Goal: Task Accomplishment & Management: Manage account settings

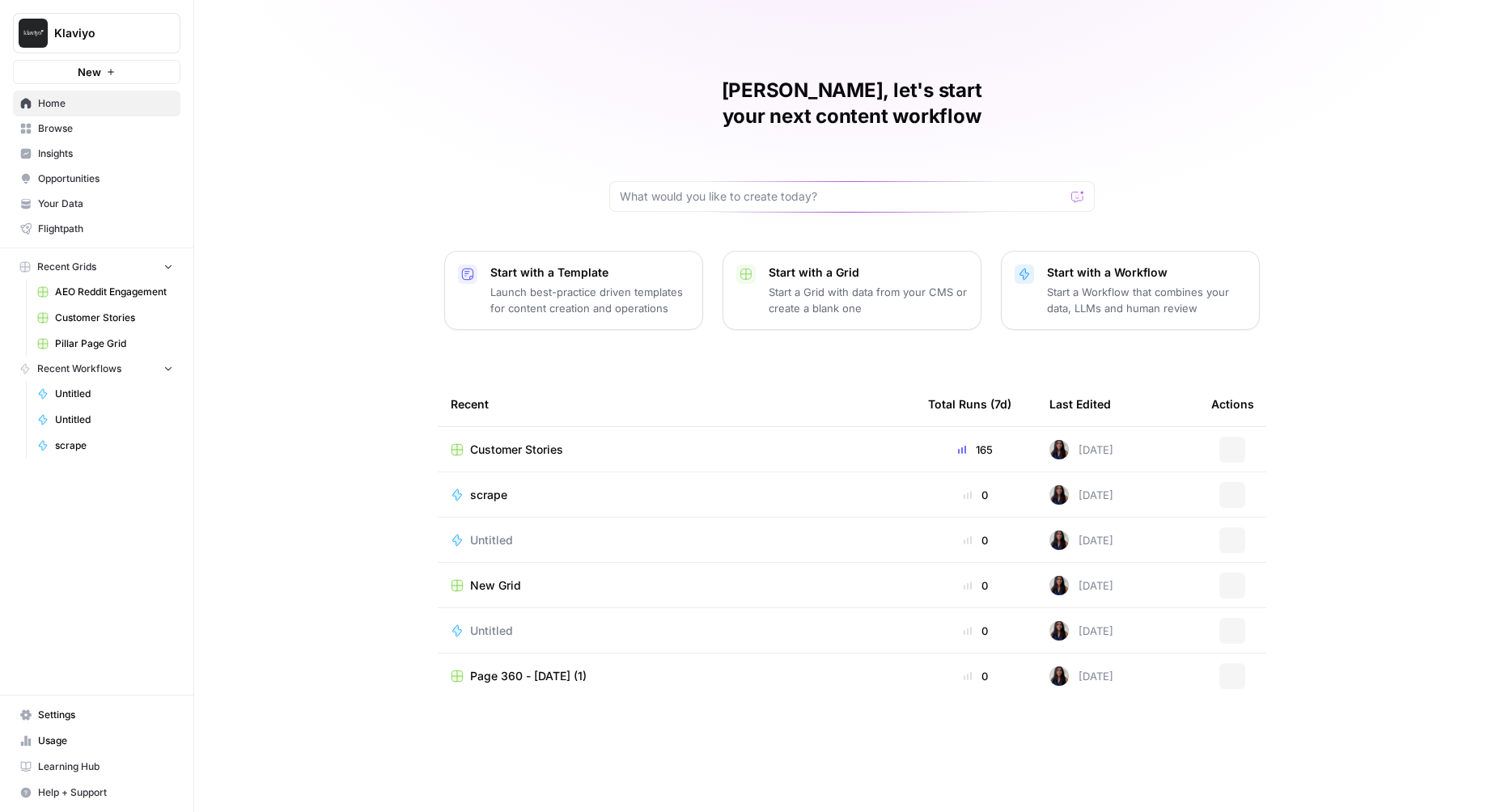
click at [109, 27] on span "Klaviyo" at bounding box center [103, 33] width 98 height 16
type input "oyster"
click button "Oyster" at bounding box center [146, 122] width 259 height 26
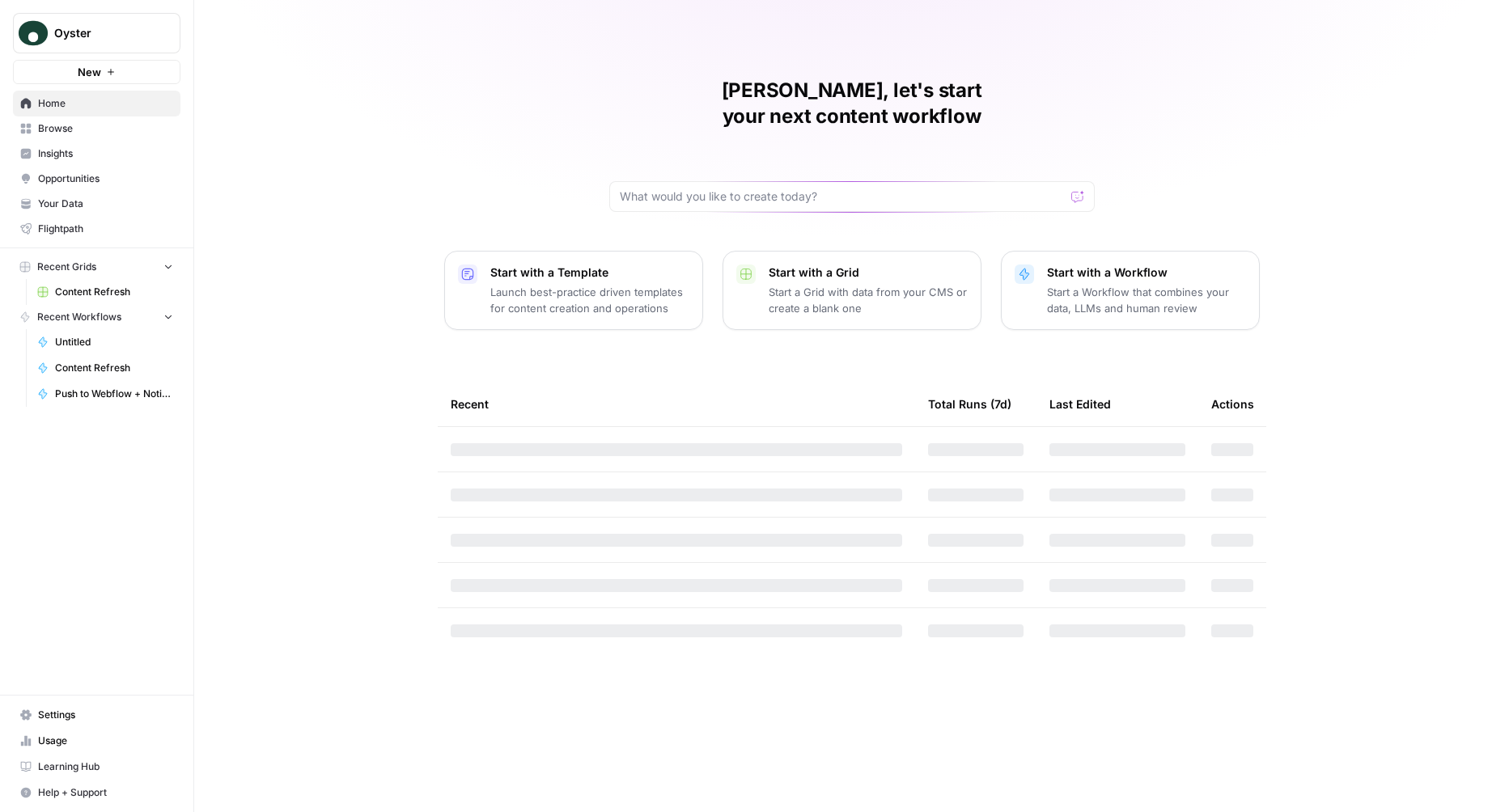
click at [63, 129] on span "Browse" at bounding box center [105, 129] width 135 height 15
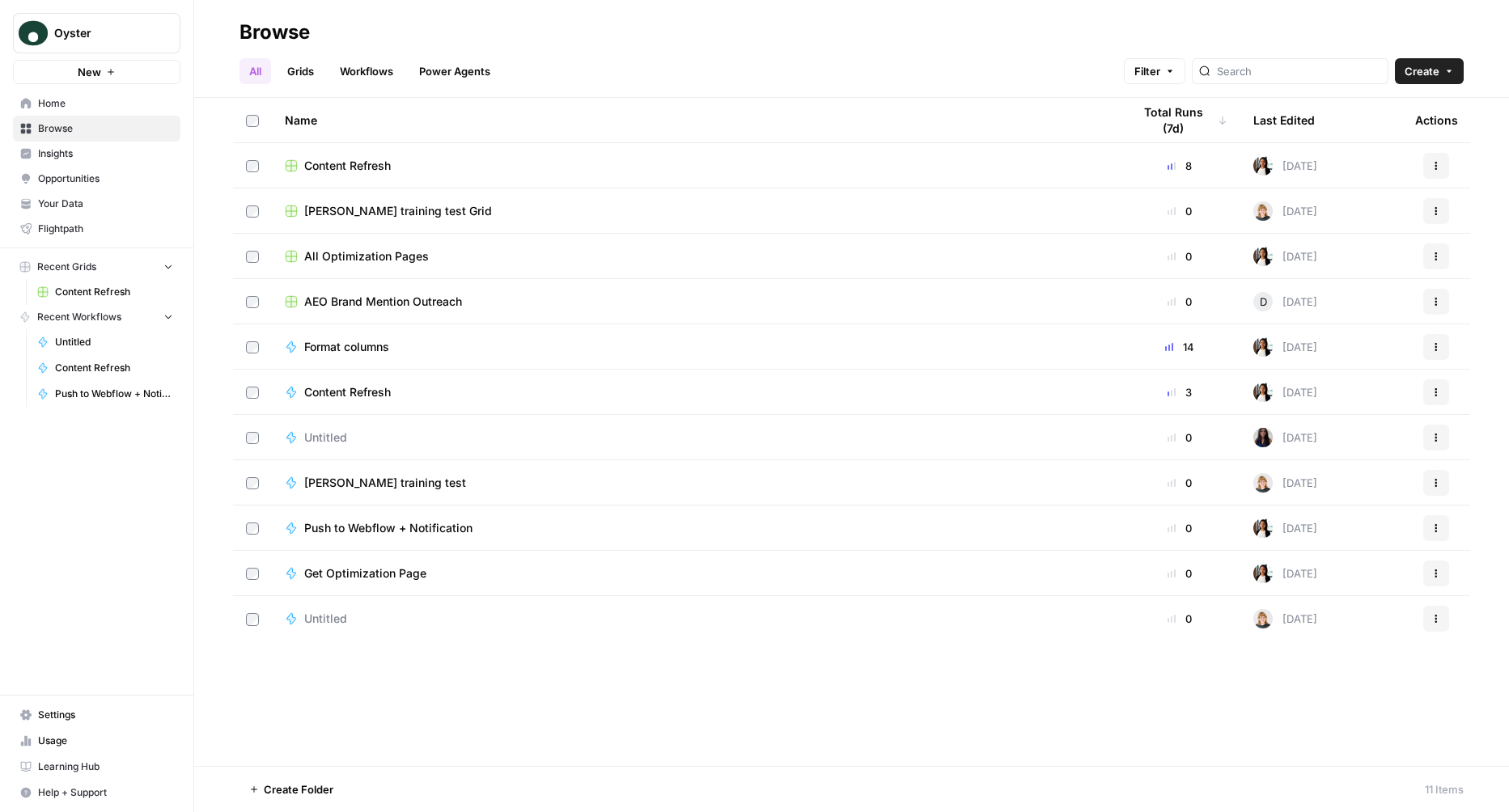
click at [399, 165] on div "Content Refresh" at bounding box center [696, 166] width 821 height 16
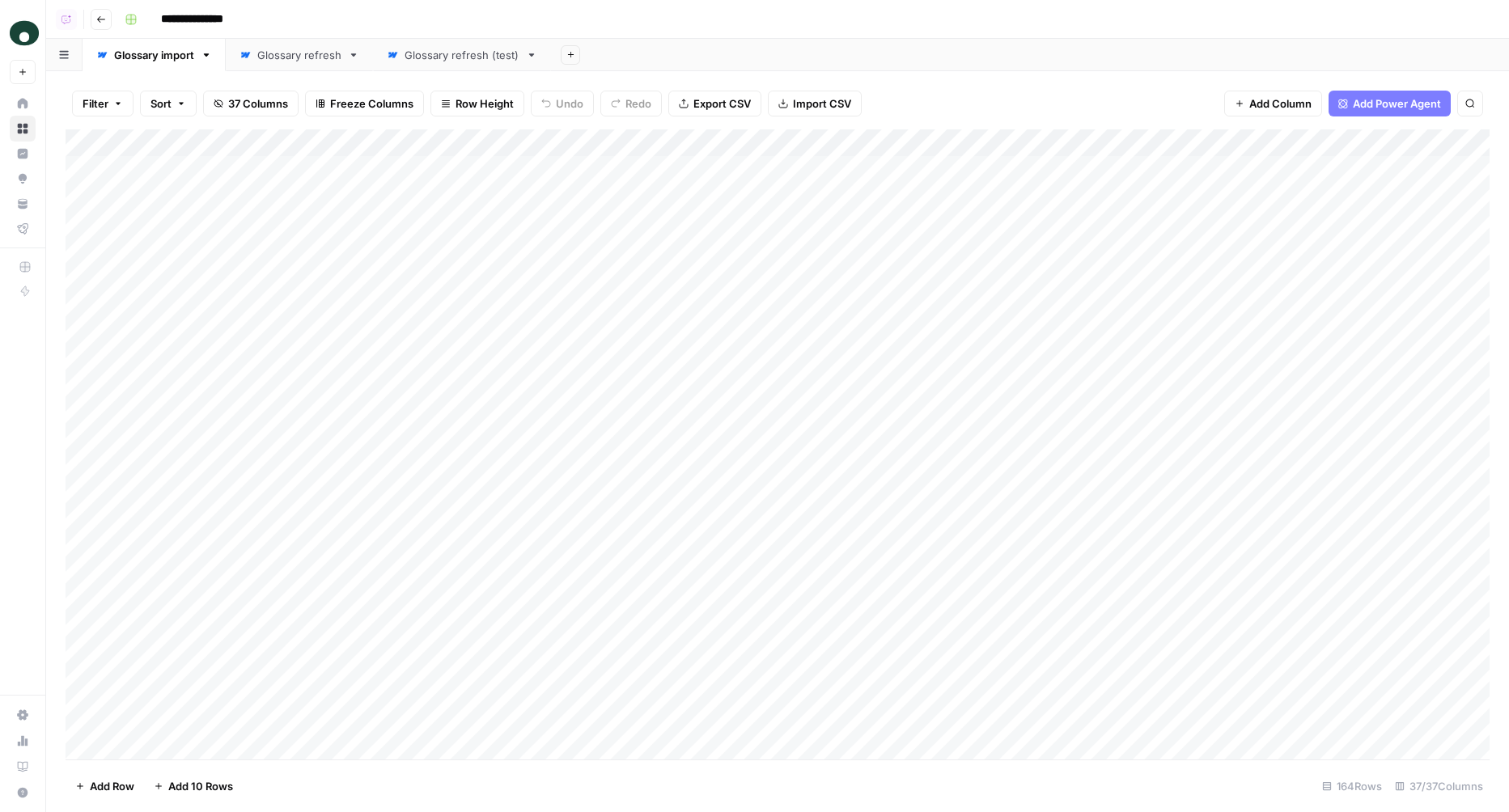
click at [459, 64] on link "Glossary refresh (test)" at bounding box center [462, 55] width 178 height 33
click at [118, 115] on button "Filter" at bounding box center [102, 104] width 61 height 26
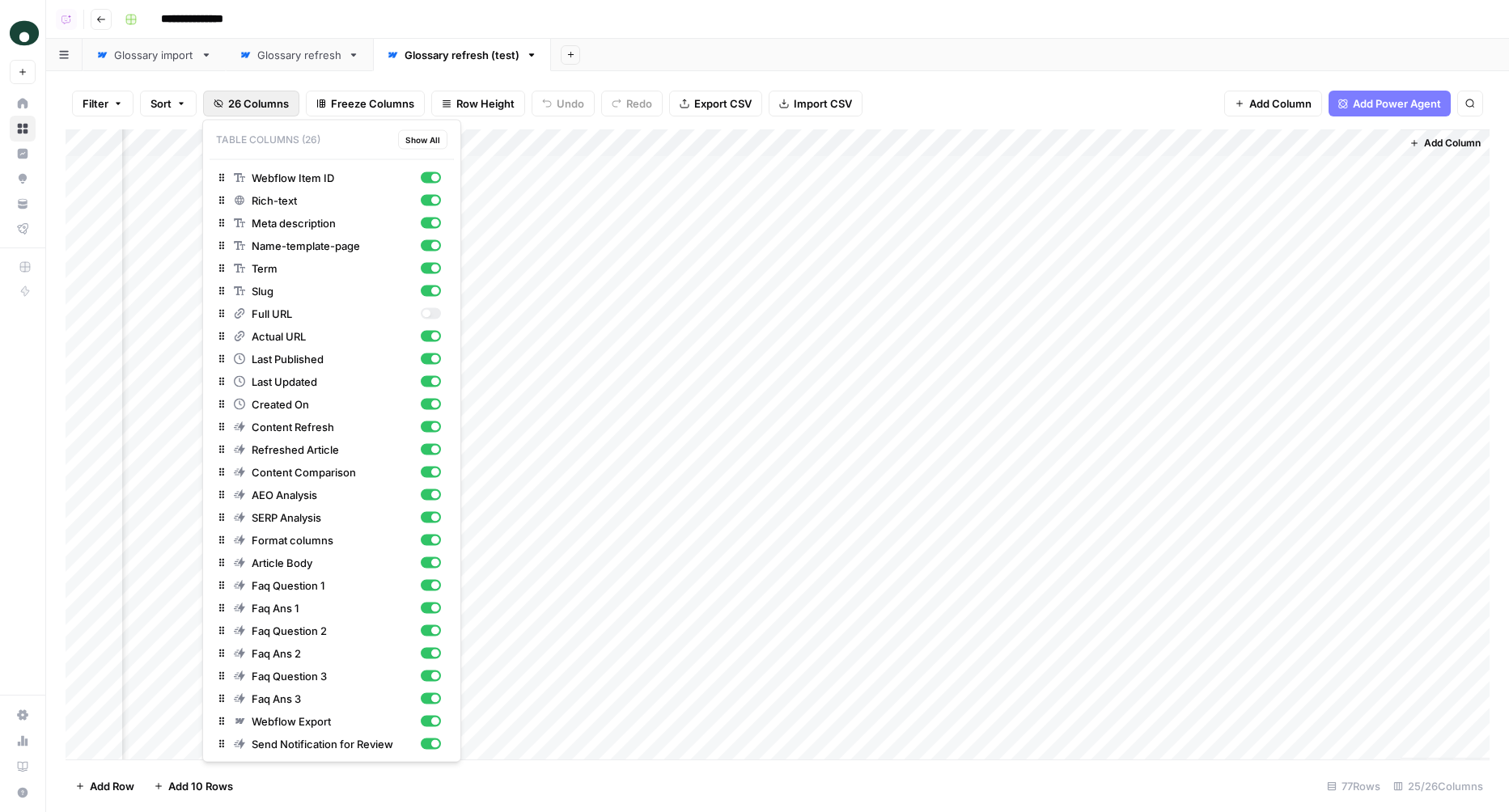
click at [234, 104] on span "26 Columns" at bounding box center [258, 104] width 60 height 16
click at [760, 43] on div "Add Sheet" at bounding box center [1030, 55] width 958 height 33
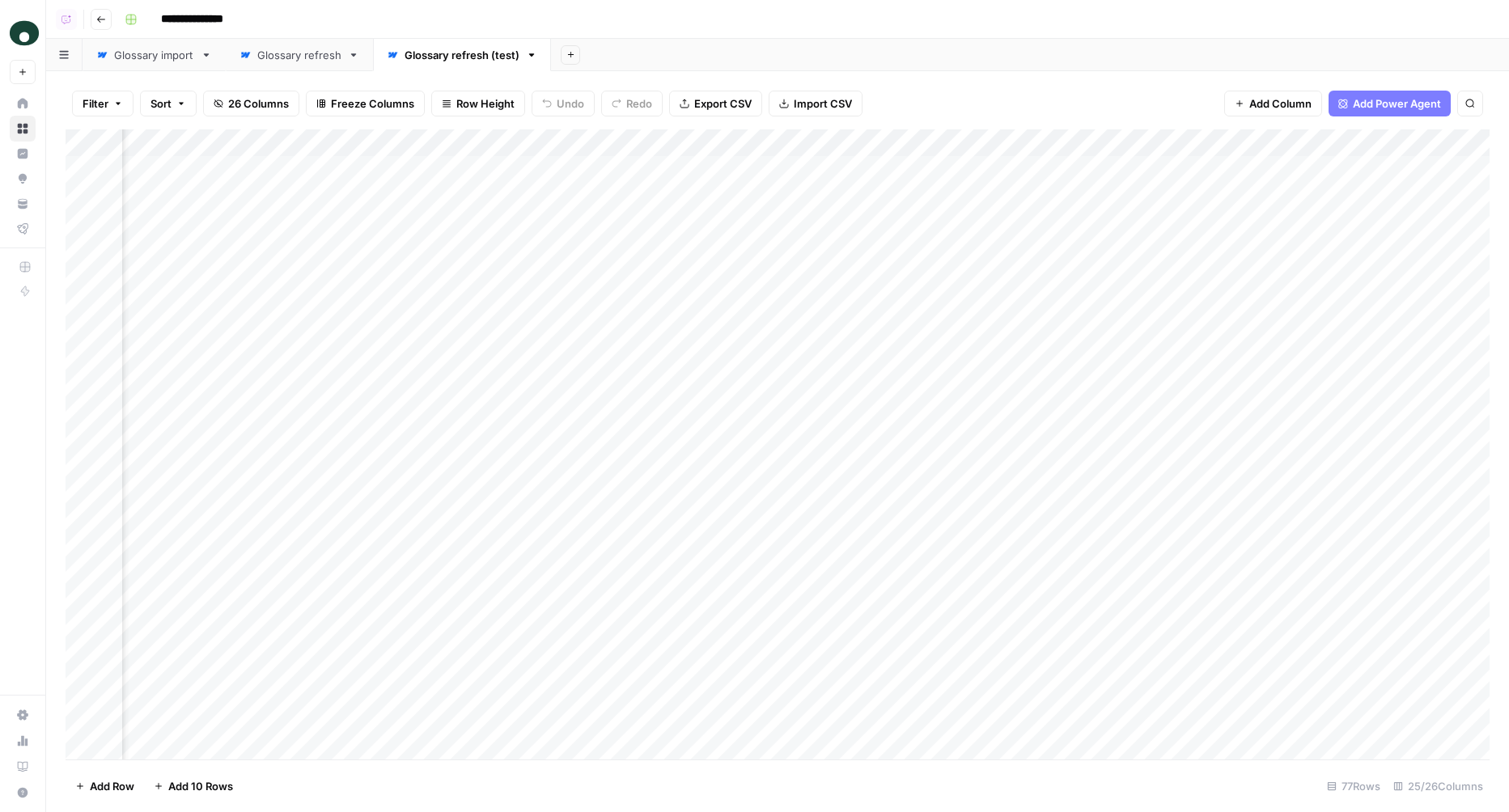
scroll to position [0, 0]
click at [131, 52] on div "Glossary import" at bounding box center [154, 55] width 80 height 16
click at [267, 104] on span "37 Columns" at bounding box center [257, 104] width 60 height 16
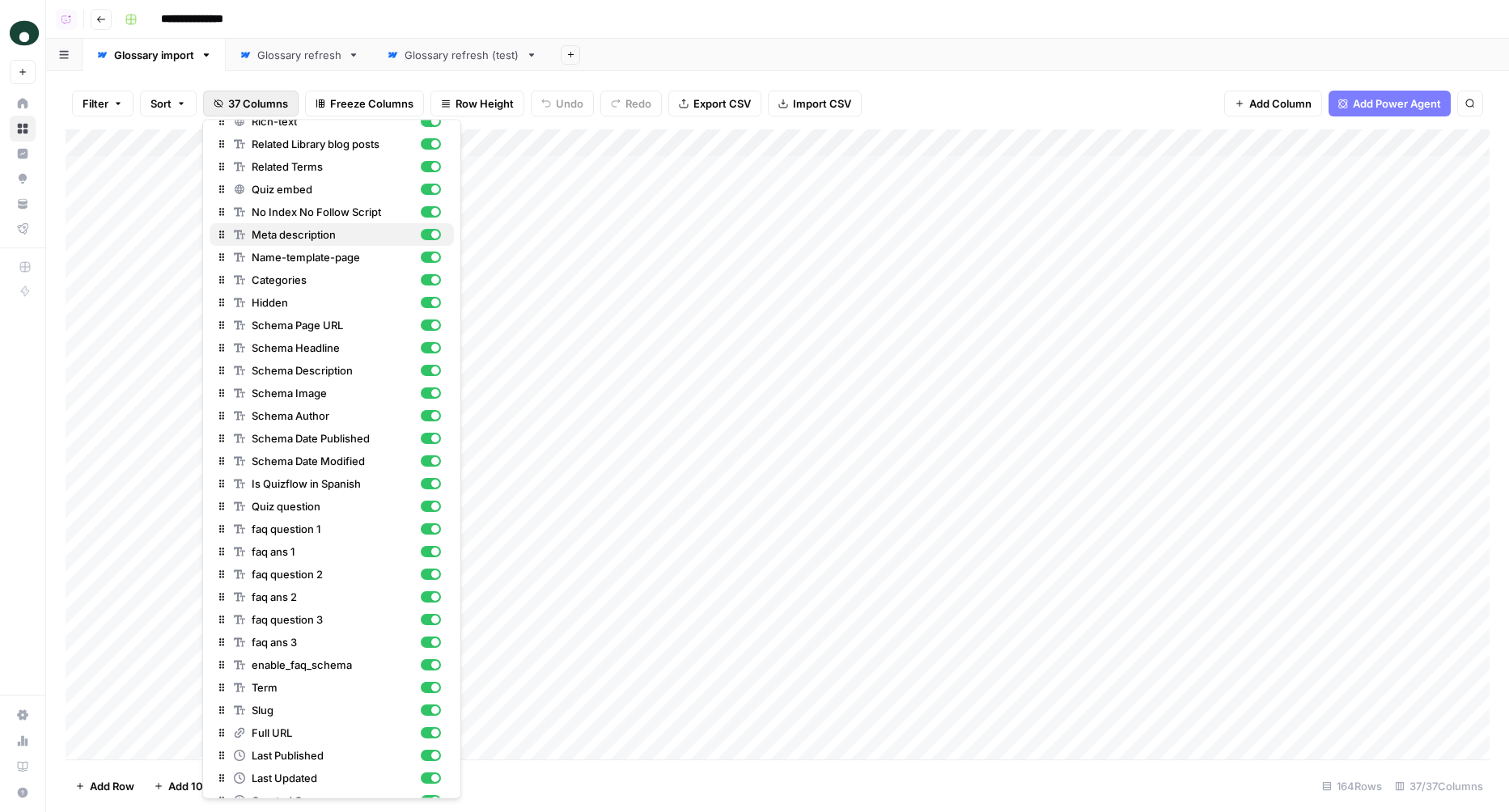
scroll to position [211, 0]
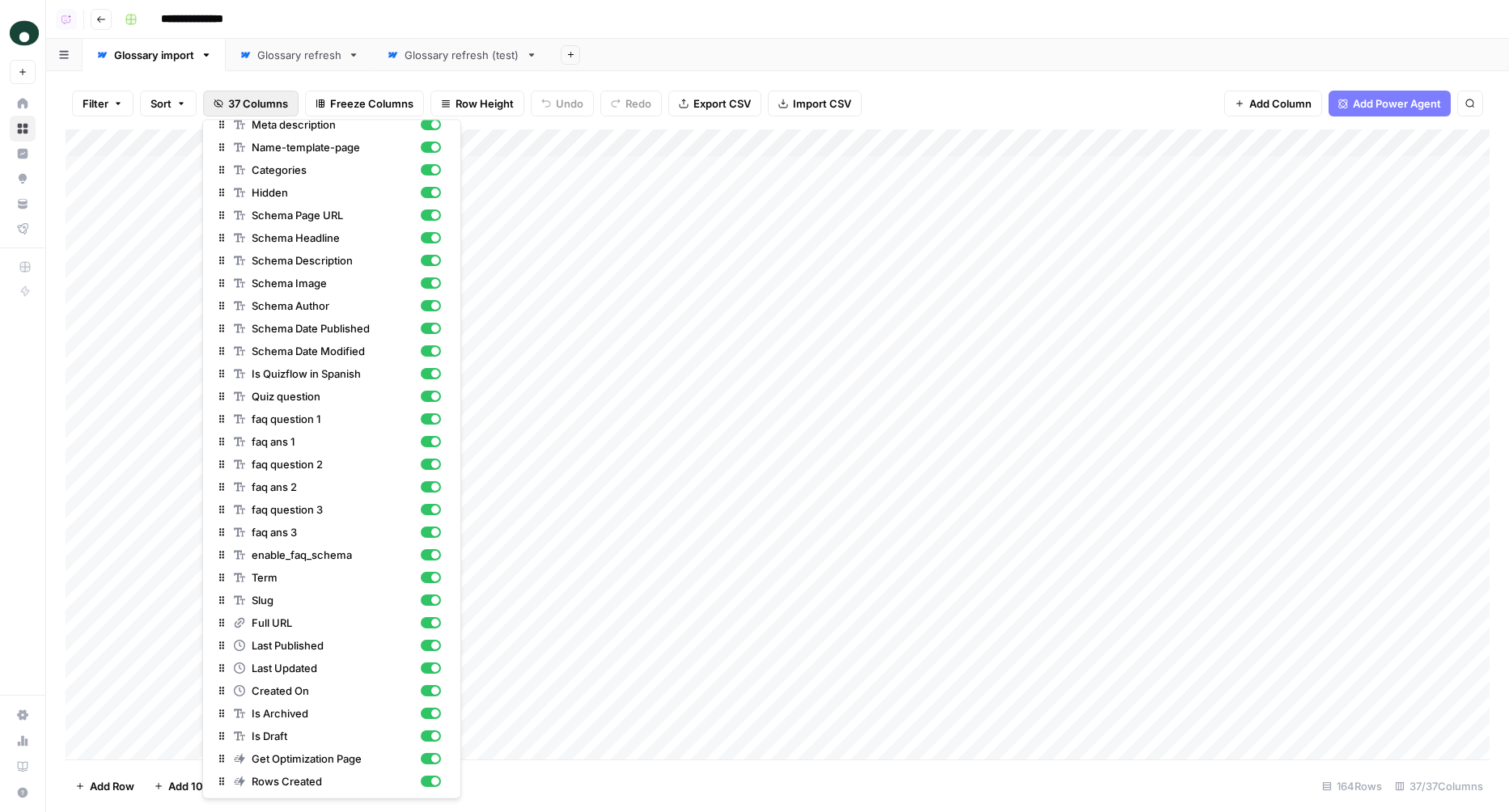
click at [982, 225] on div "Add Column" at bounding box center [777, 445] width 1424 height 630
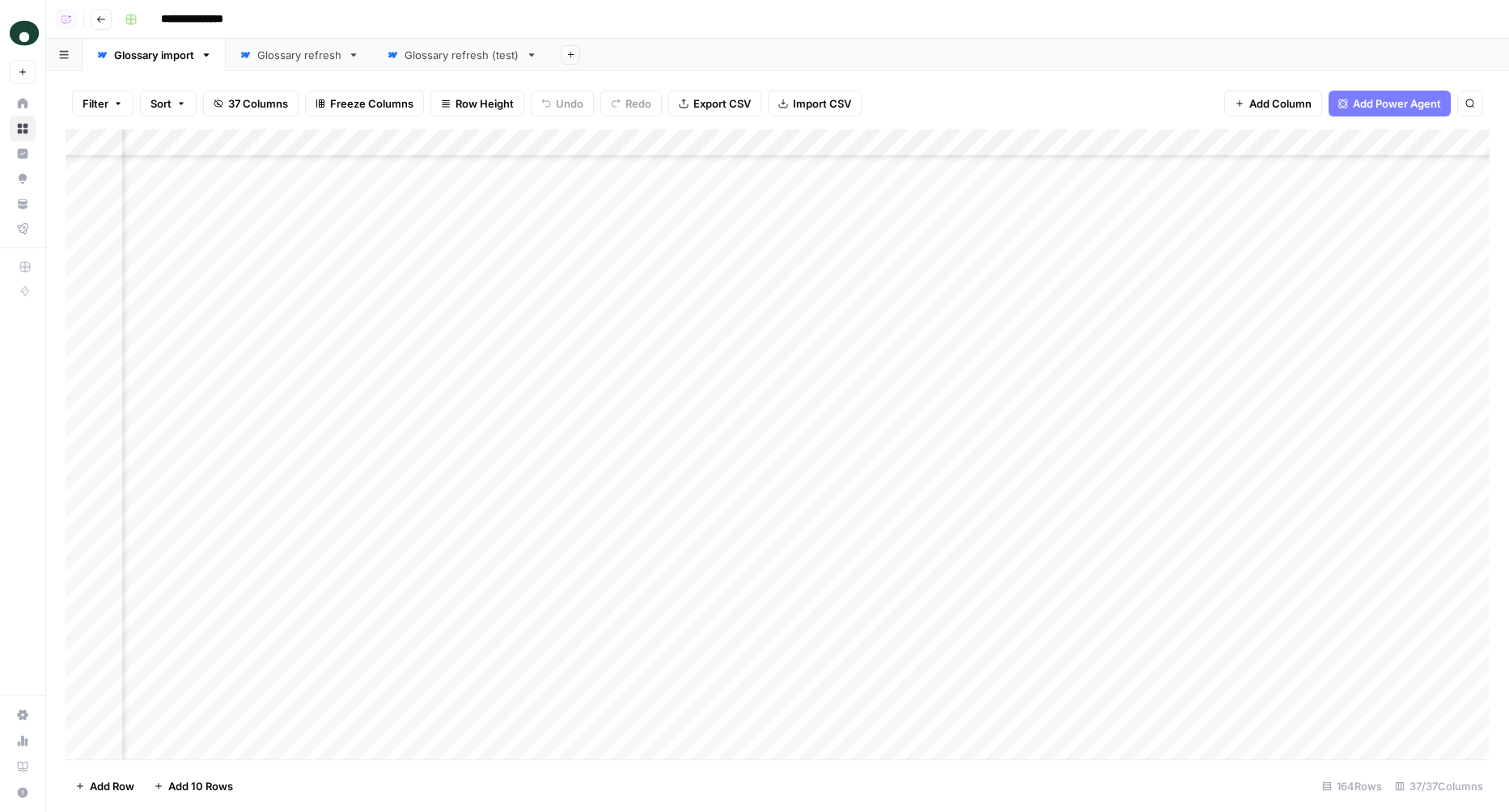
scroll to position [761, 5344]
click at [939, 304] on div "Add Column" at bounding box center [777, 445] width 1424 height 630
click at [1110, 315] on div "Add Column" at bounding box center [777, 445] width 1424 height 630
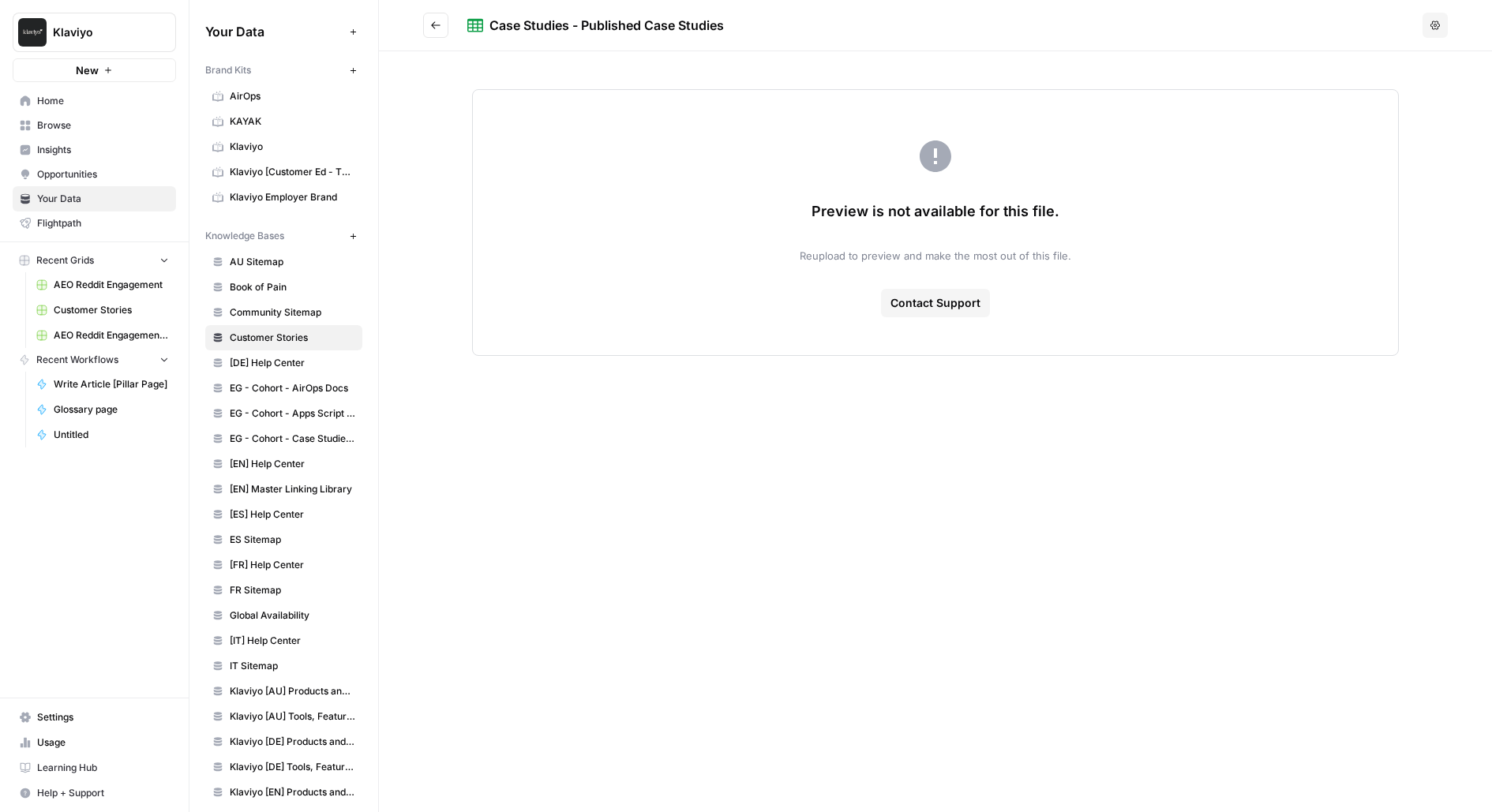
click at [960, 255] on span "Reupload to preview and make the most out of this file." at bounding box center [936, 256] width 272 height 16
click at [950, 297] on span "Contact Support" at bounding box center [936, 304] width 90 height 16
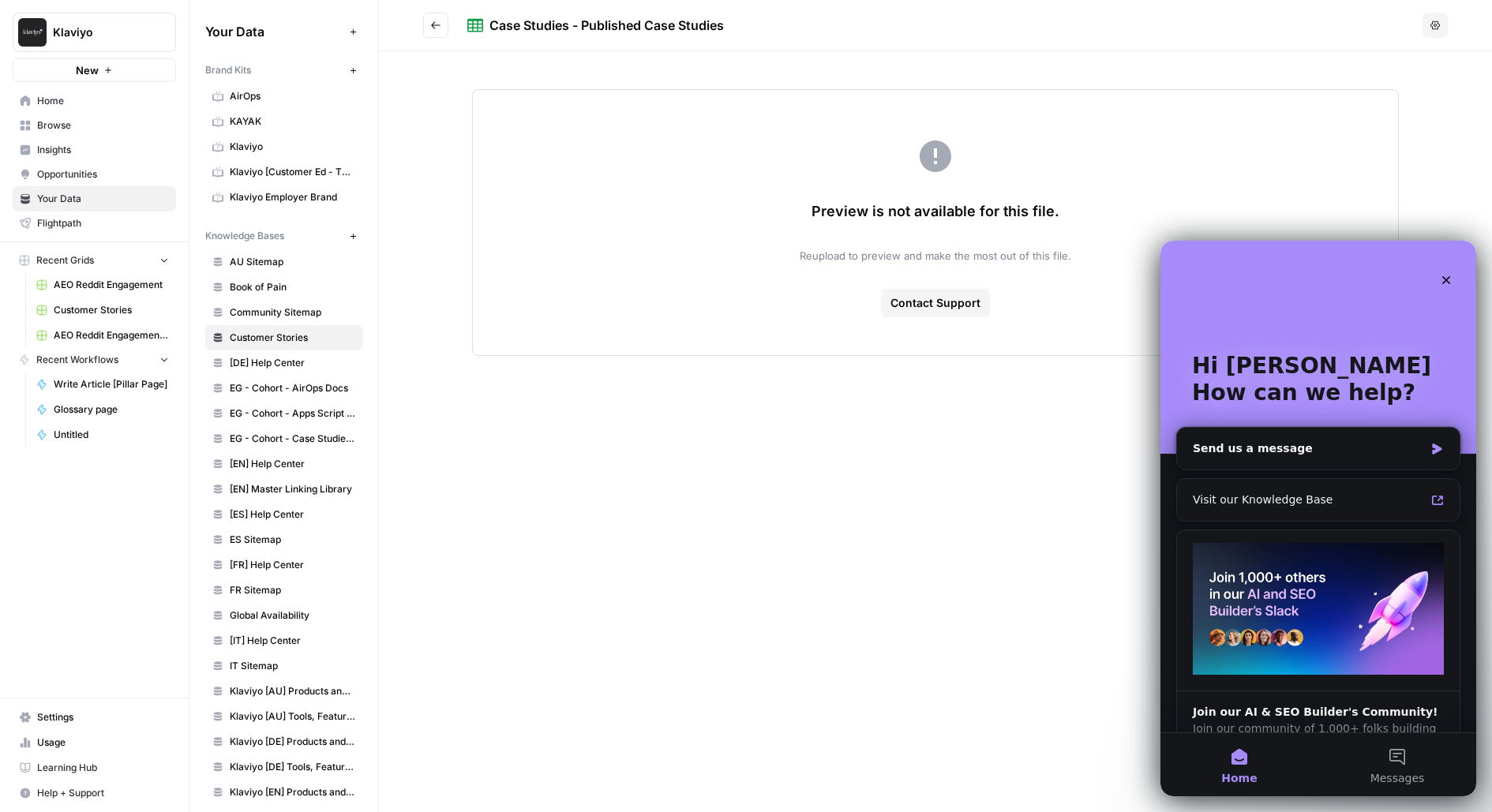
click at [879, 231] on div "Preview is not available for this file. Reupload to preview and make the most o…" at bounding box center [936, 222] width 928 height 267
click at [1443, 280] on icon "Close" at bounding box center [1447, 280] width 13 height 13
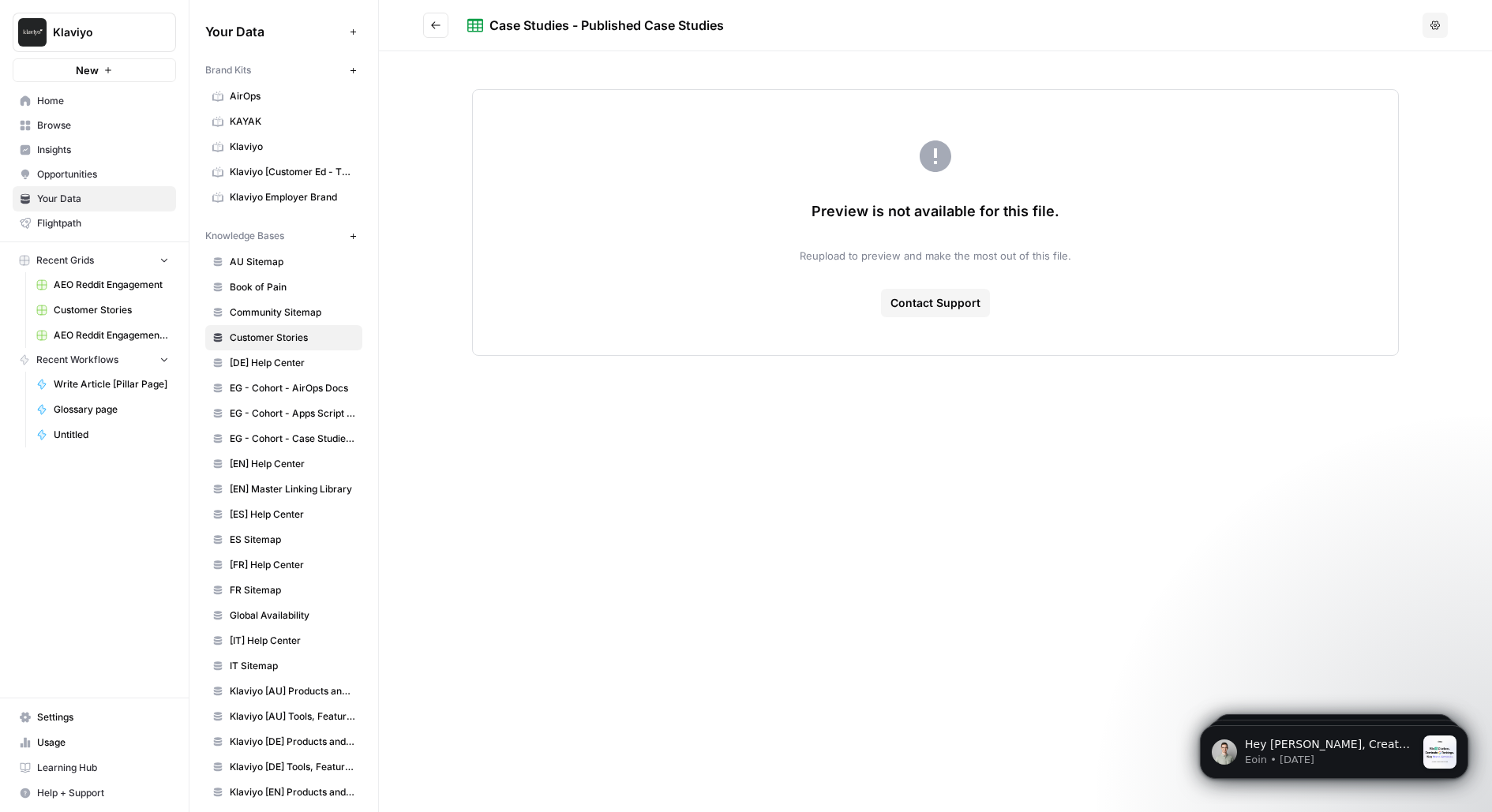
click at [438, 34] on button "Go back" at bounding box center [436, 25] width 26 height 25
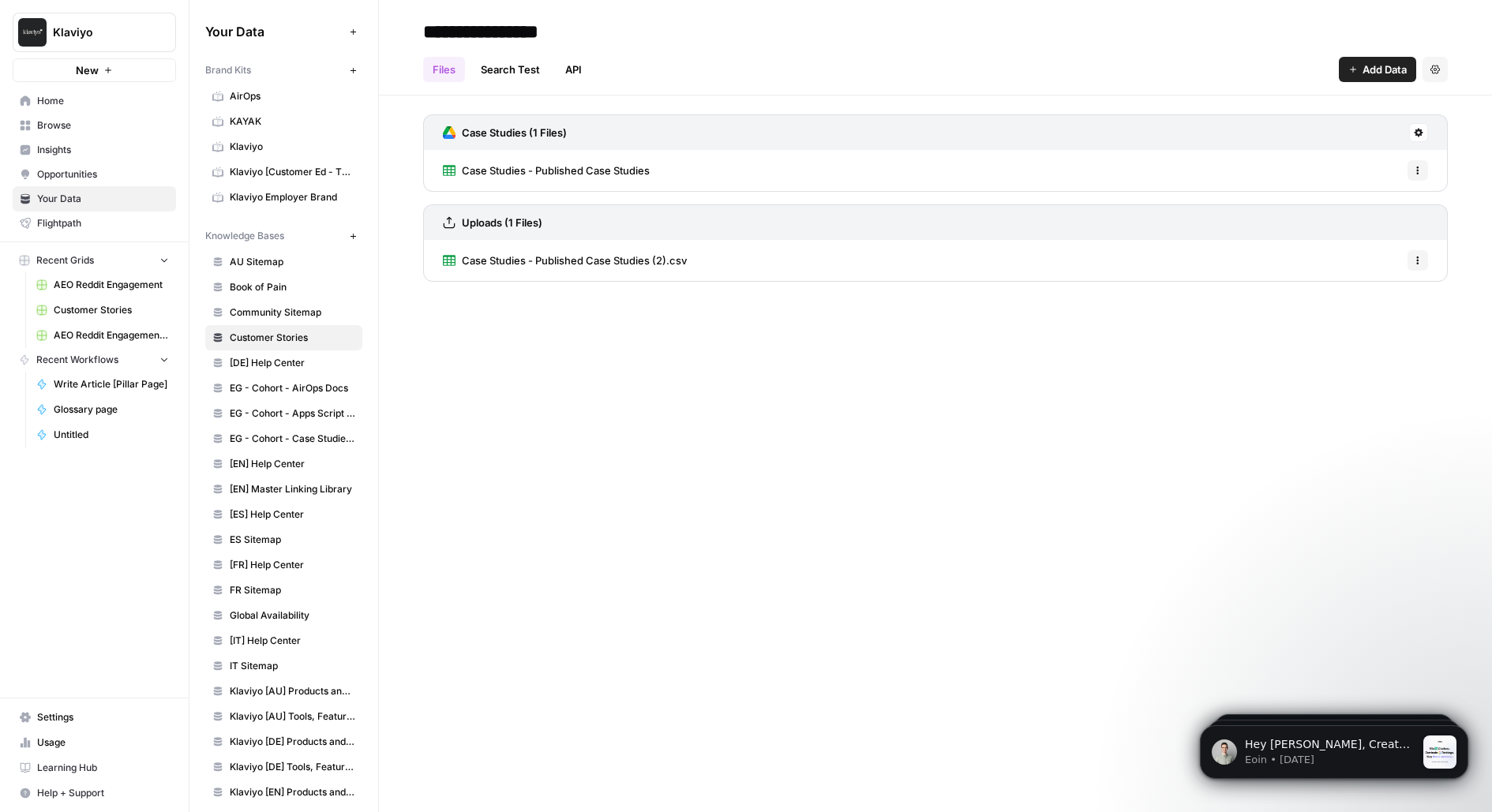
click at [804, 253] on div "Case Studies - Published Case Studies (2).csv Options" at bounding box center [936, 261] width 1025 height 41
click at [618, 267] on link "Case Studies - Published Case Studies (2).csv" at bounding box center [565, 261] width 244 height 41
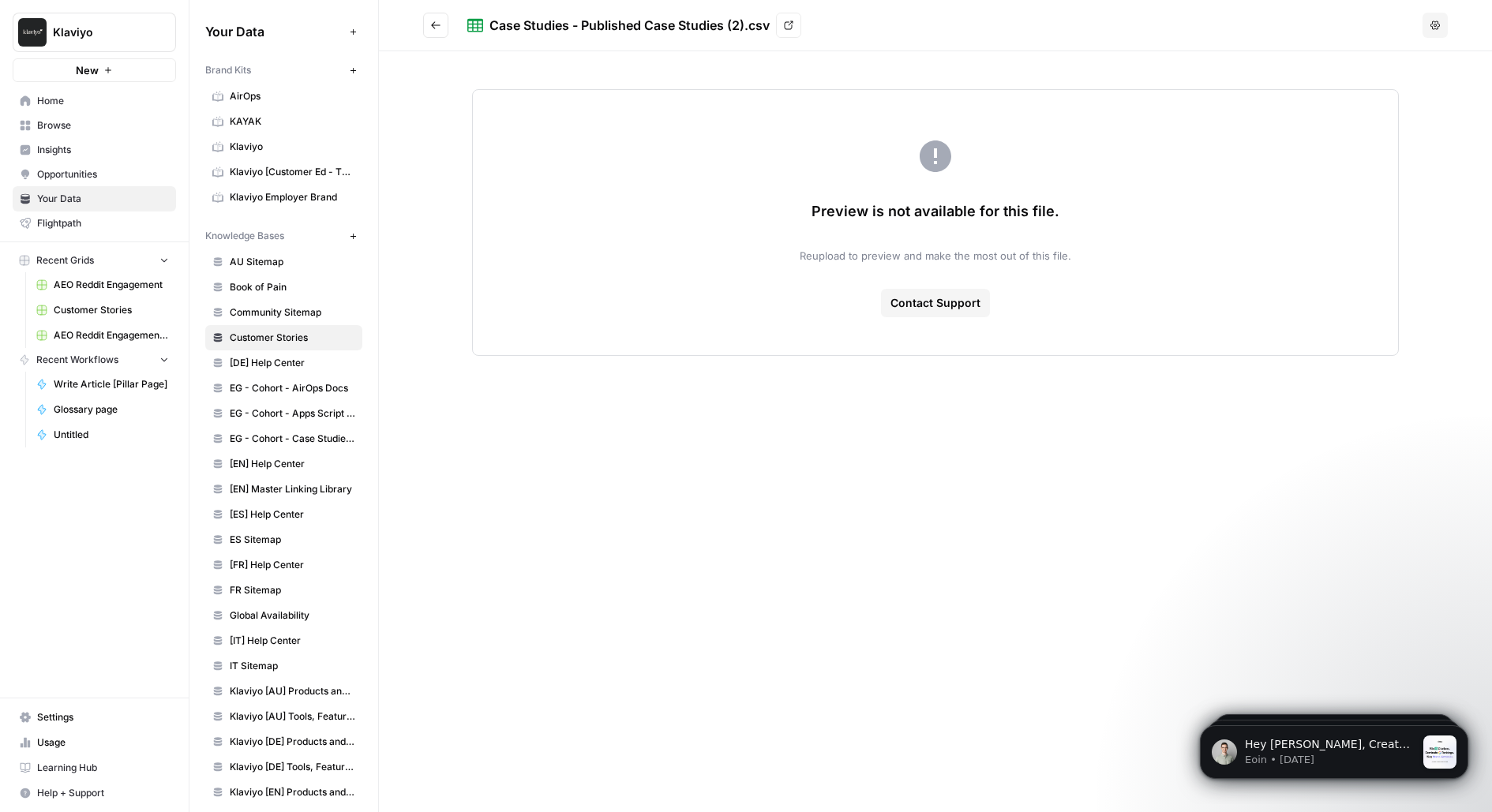
click at [938, 186] on div "Preview is not available for this file. Reupload to preview and make the most o…" at bounding box center [936, 222] width 928 height 267
click at [925, 263] on div "Preview is not available for this file. Reupload to preview and make the most o…" at bounding box center [936, 222] width 928 height 267
click at [913, 261] on span "Reupload to preview and make the most out of this file." at bounding box center [936, 256] width 272 height 16
click at [441, 21] on icon "Go back" at bounding box center [436, 25] width 11 height 11
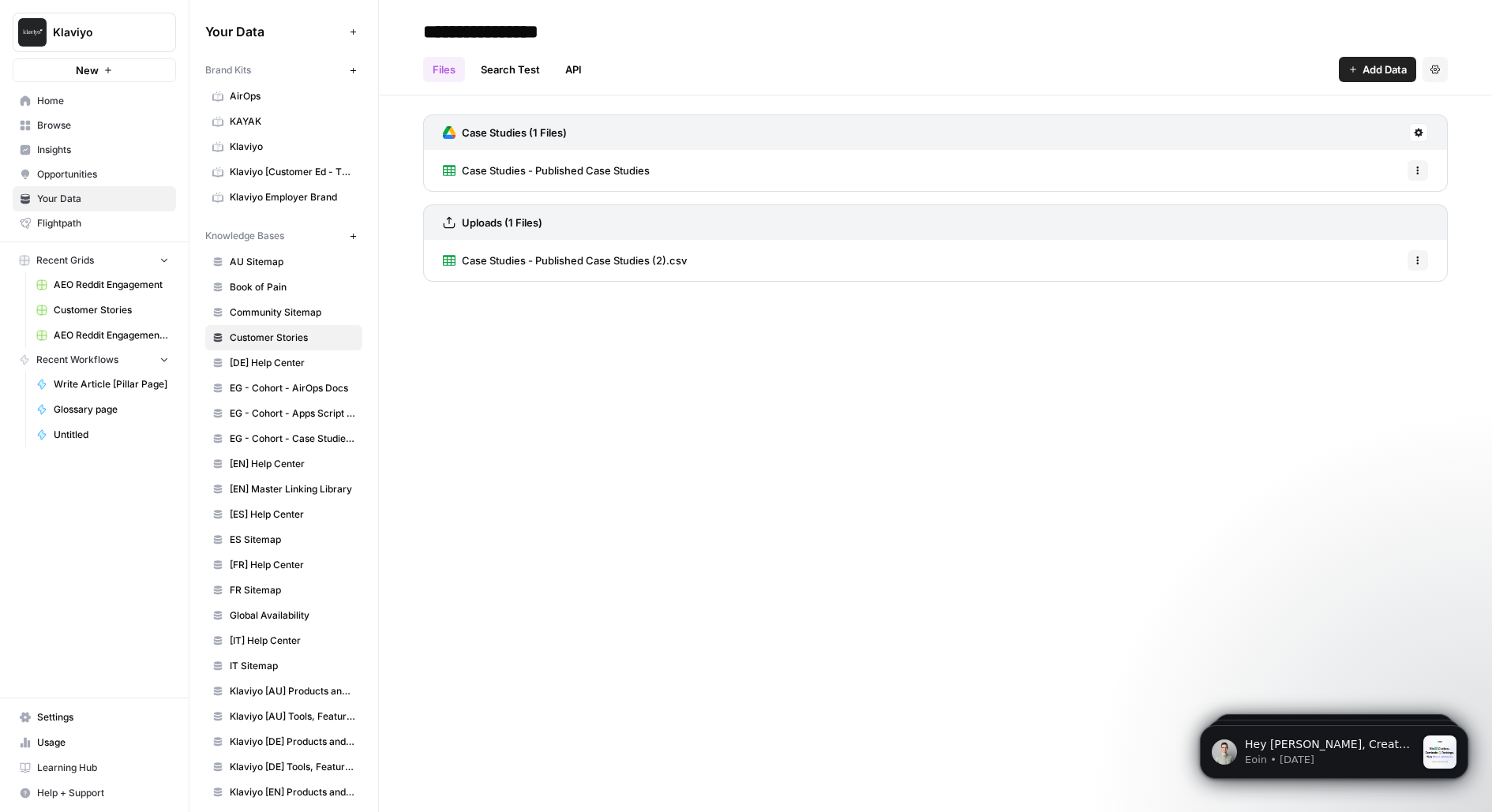
click at [1366, 58] on button "Add Data" at bounding box center [1377, 69] width 77 height 25
click at [867, 328] on div "**********" at bounding box center [936, 406] width 1113 height 812
click at [1419, 257] on icon "button" at bounding box center [1418, 261] width 10 height 10
click at [1376, 298] on span "Delete File" at bounding box center [1384, 294] width 51 height 16
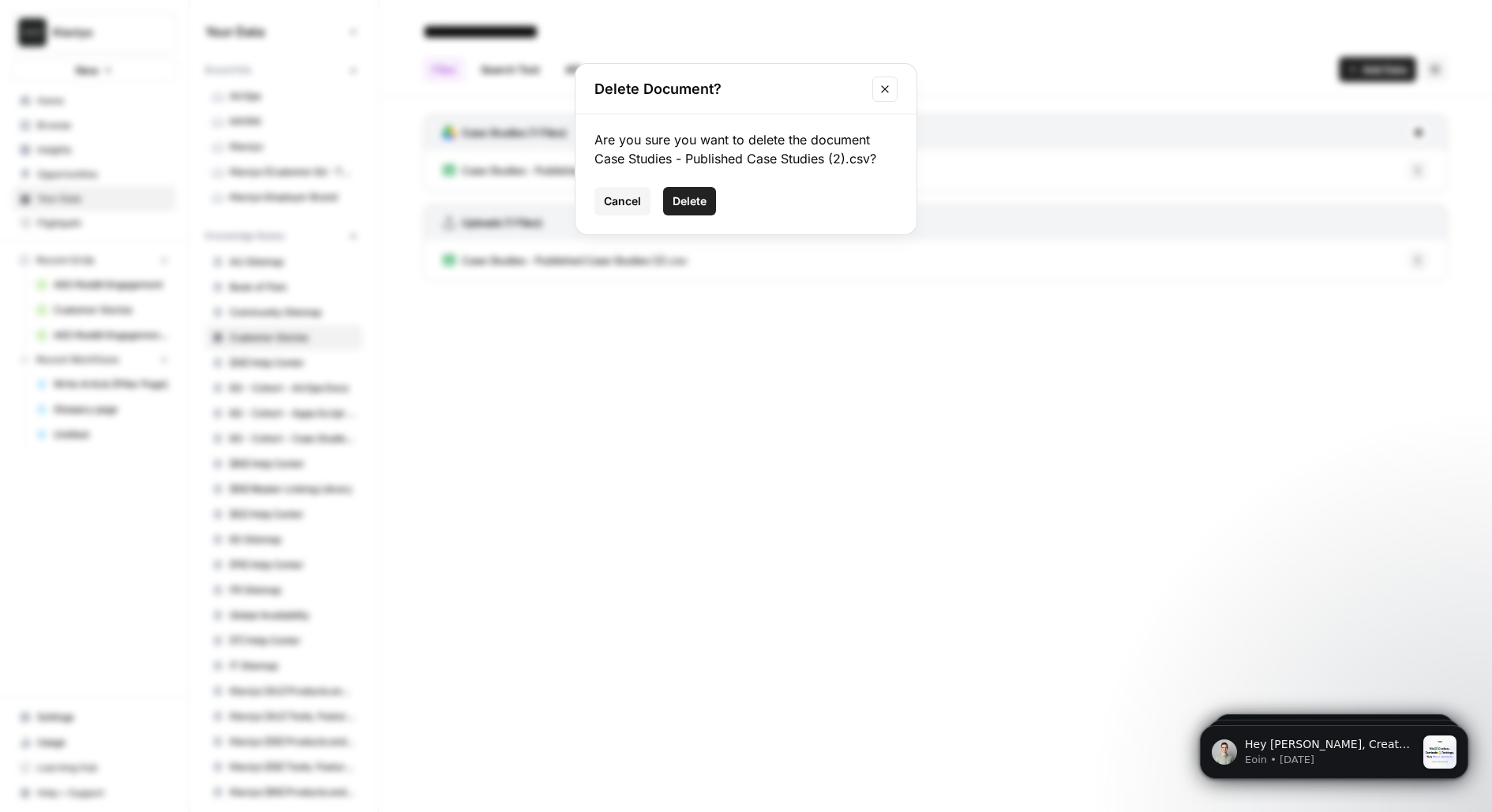
click at [693, 206] on span "Delete" at bounding box center [689, 202] width 34 height 16
